Goal: Transaction & Acquisition: Purchase product/service

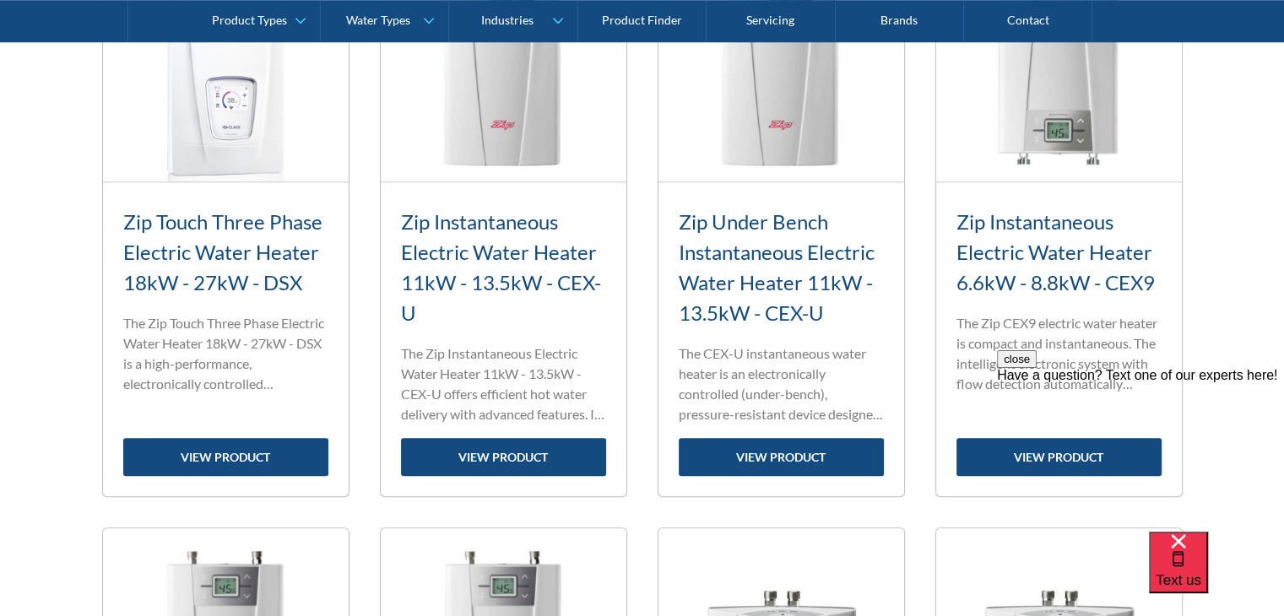
scroll to position [1420, 0]
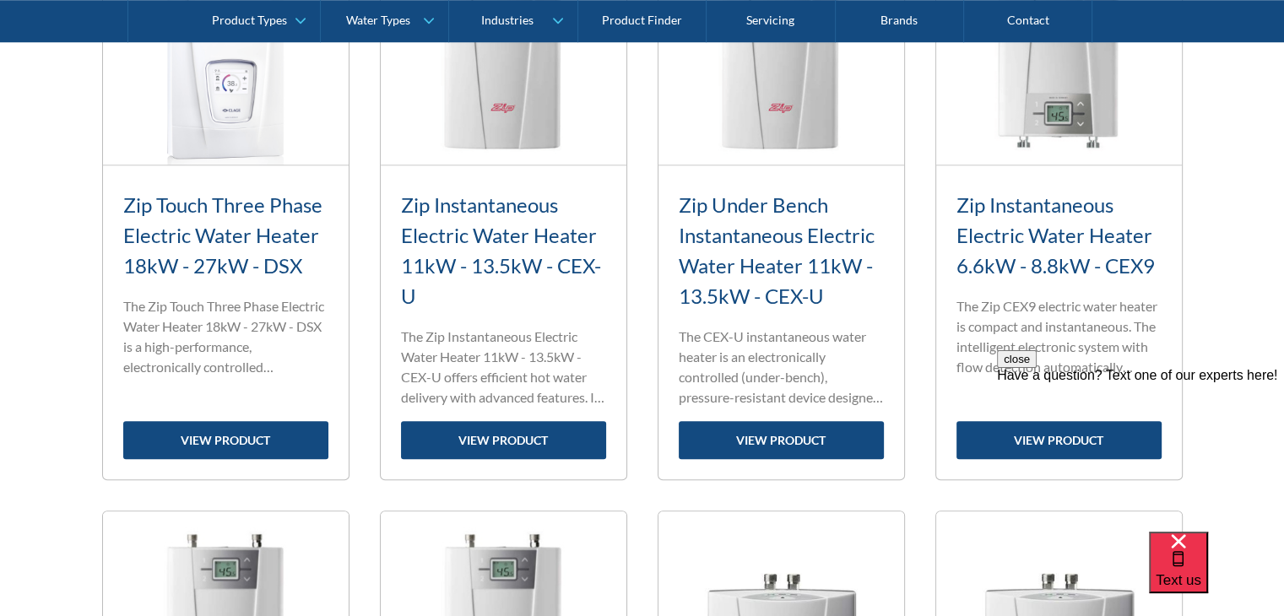
drag, startPoint x: 1292, startPoint y: 24, endPoint x: 1295, endPoint y: 84, distance: 59.2
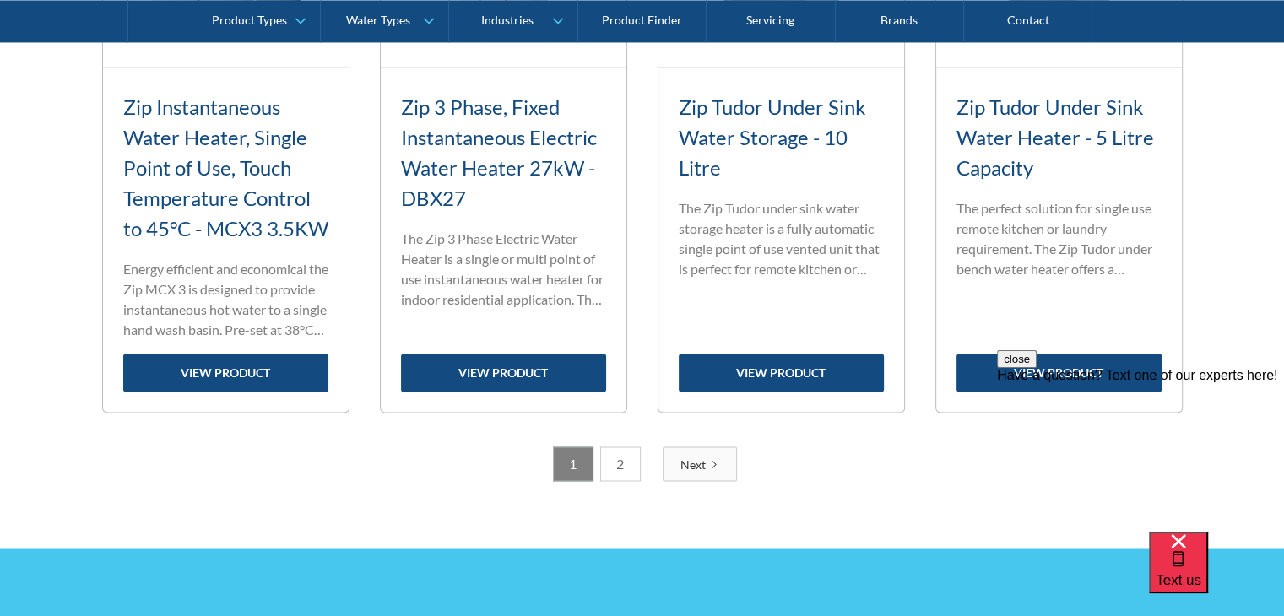
scroll to position [2745, 0]
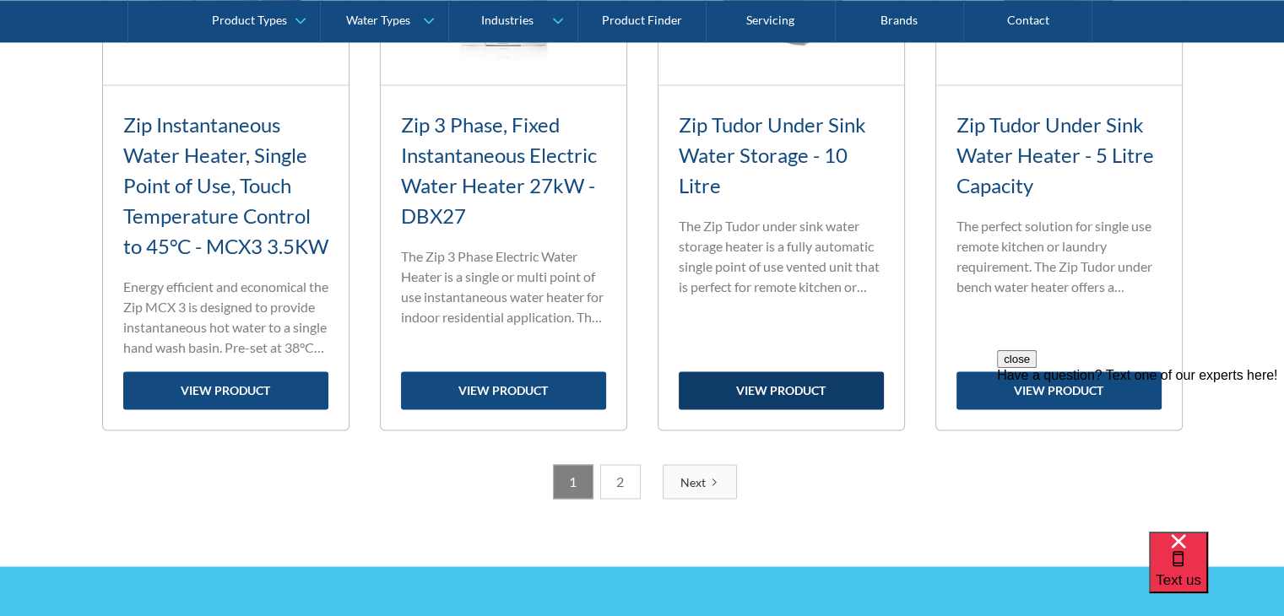
click at [782, 409] on link "view product" at bounding box center [781, 390] width 205 height 38
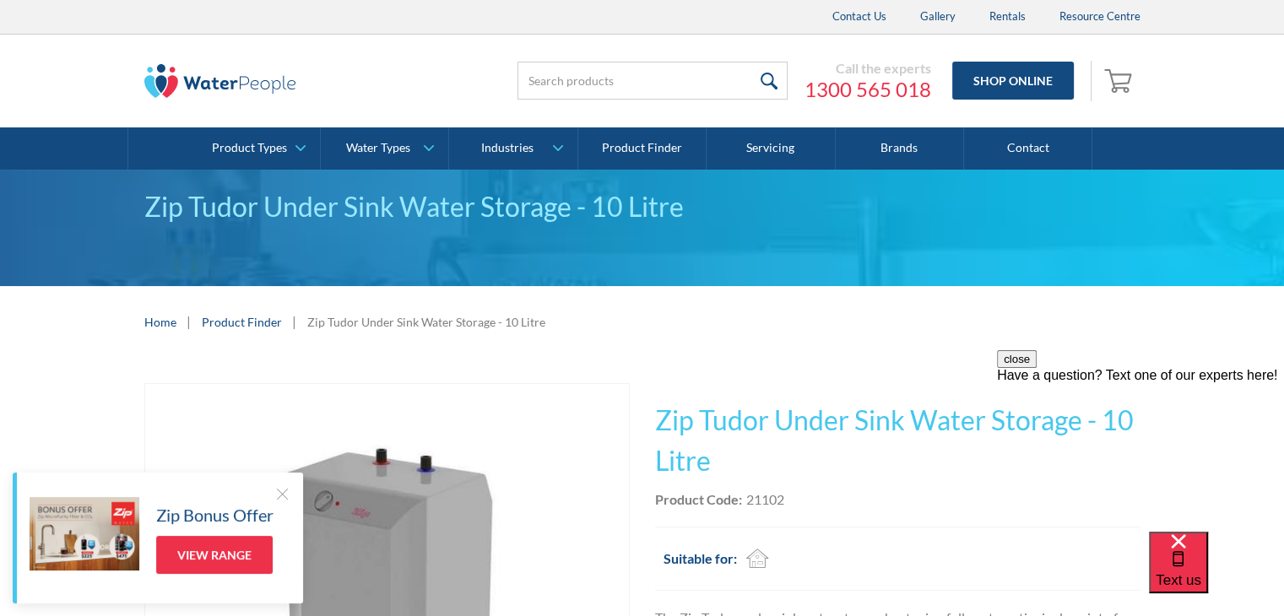
click at [468, 85] on div "Call the experts 1300 565 018 Shop Online 0 Your Cart Subtotal Pay with browser…" at bounding box center [802, 81] width 675 height 51
click at [1025, 79] on link "Shop Online" at bounding box center [1013, 81] width 122 height 38
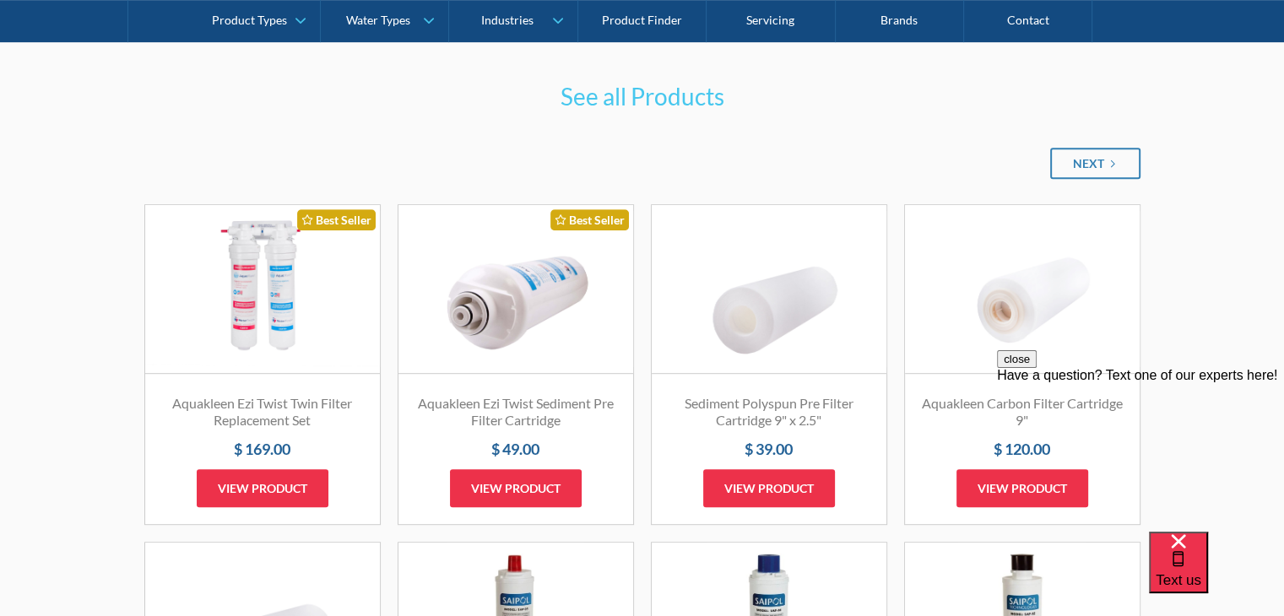
scroll to position [226, 0]
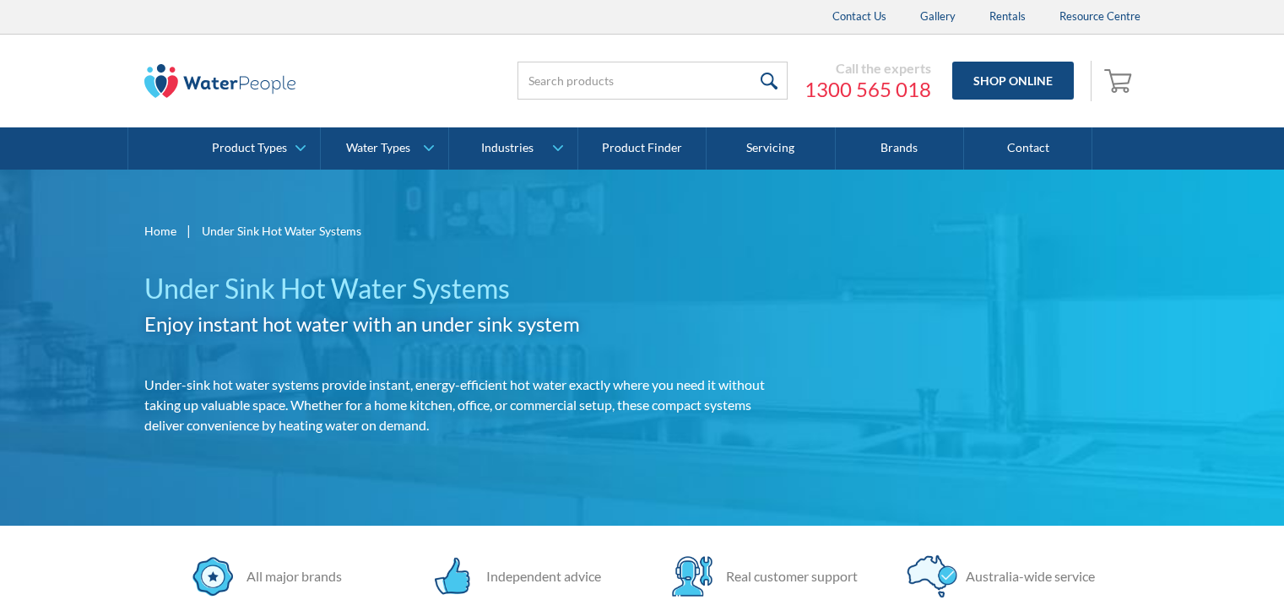
scroll to position [2745, 0]
